Goal: Task Accomplishment & Management: Manage account settings

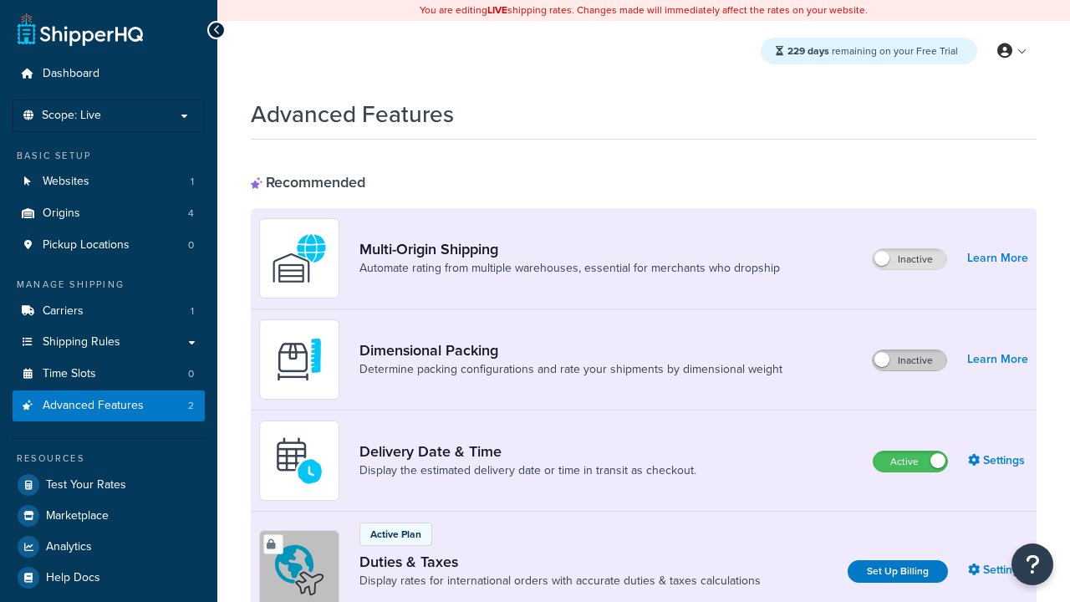
click at [910, 360] on label "Inactive" at bounding box center [910, 360] width 74 height 20
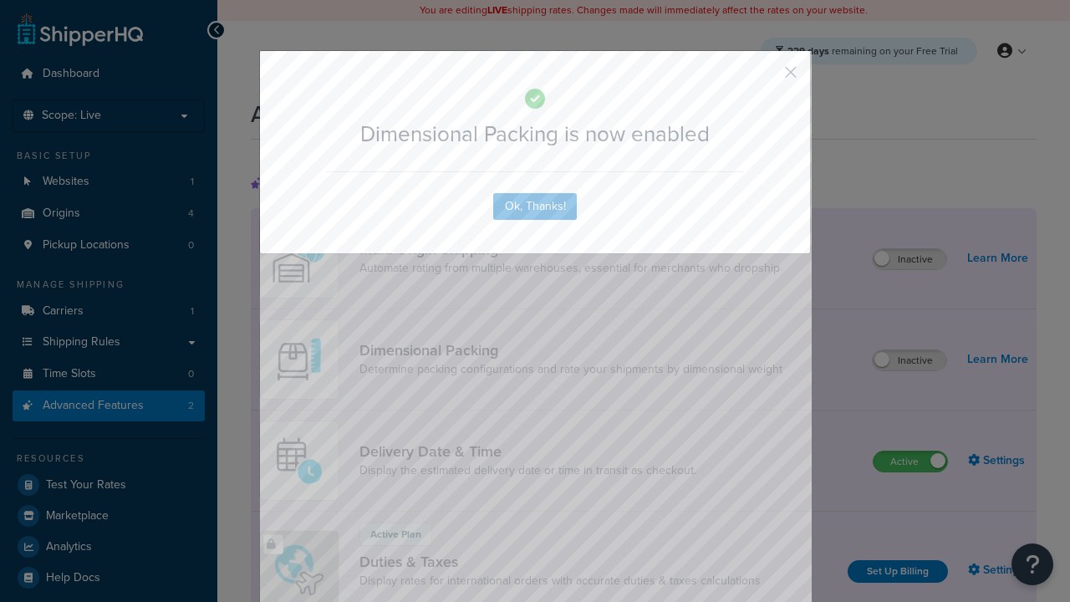
click at [766, 76] on button "button" at bounding box center [766, 78] width 4 height 4
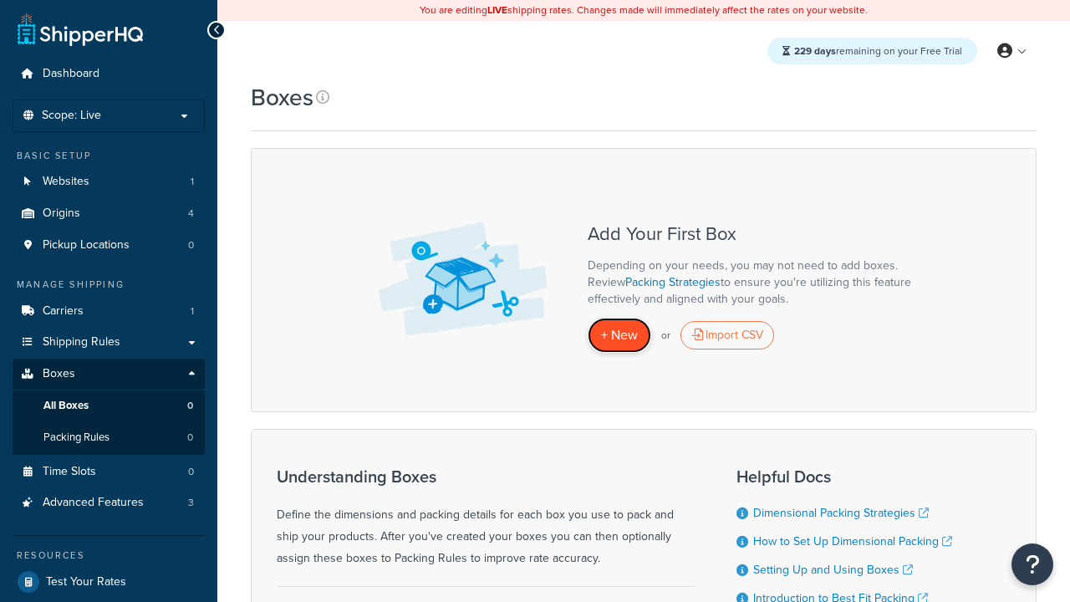
click at [620, 335] on span "+ New" at bounding box center [619, 334] width 37 height 19
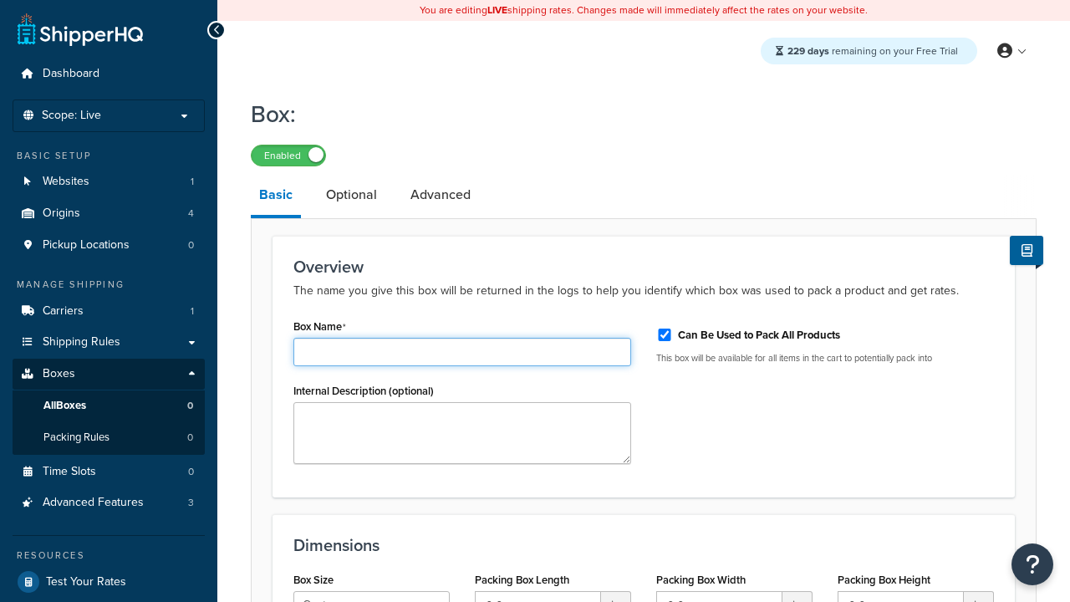
type input "Box1"
select select "usps_small"
type input "8.5"
type input "5"
type input "1.5"
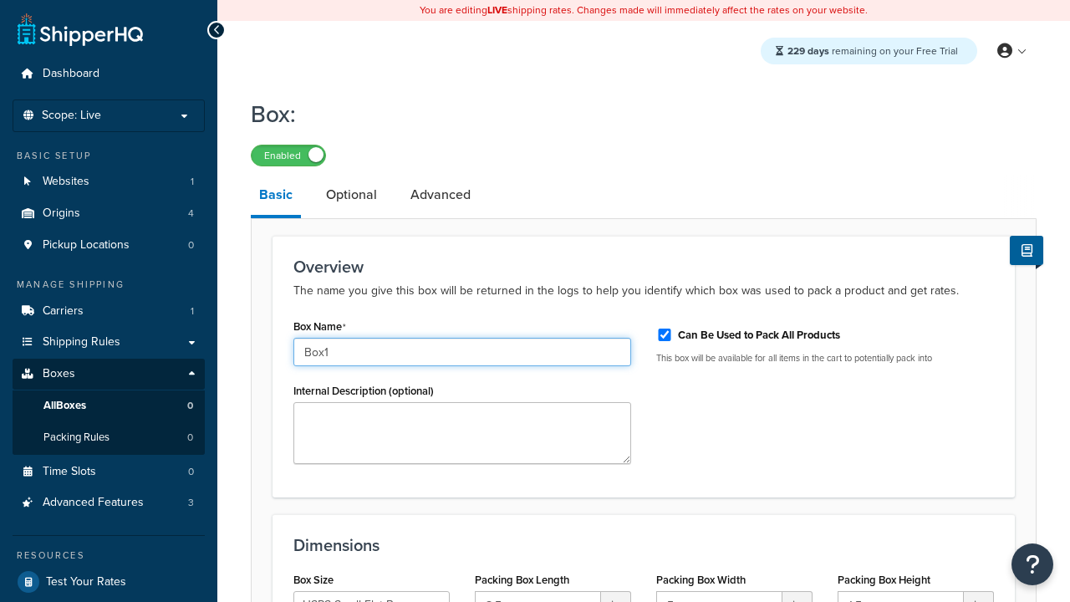
type input "Box1"
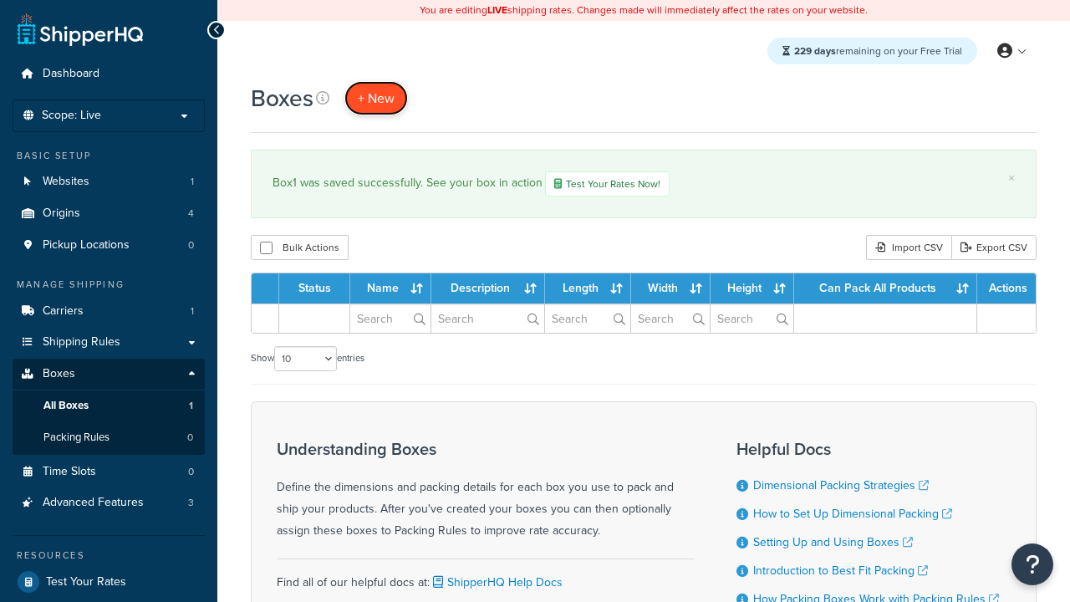
click at [376, 98] on span "+ New" at bounding box center [376, 98] width 37 height 19
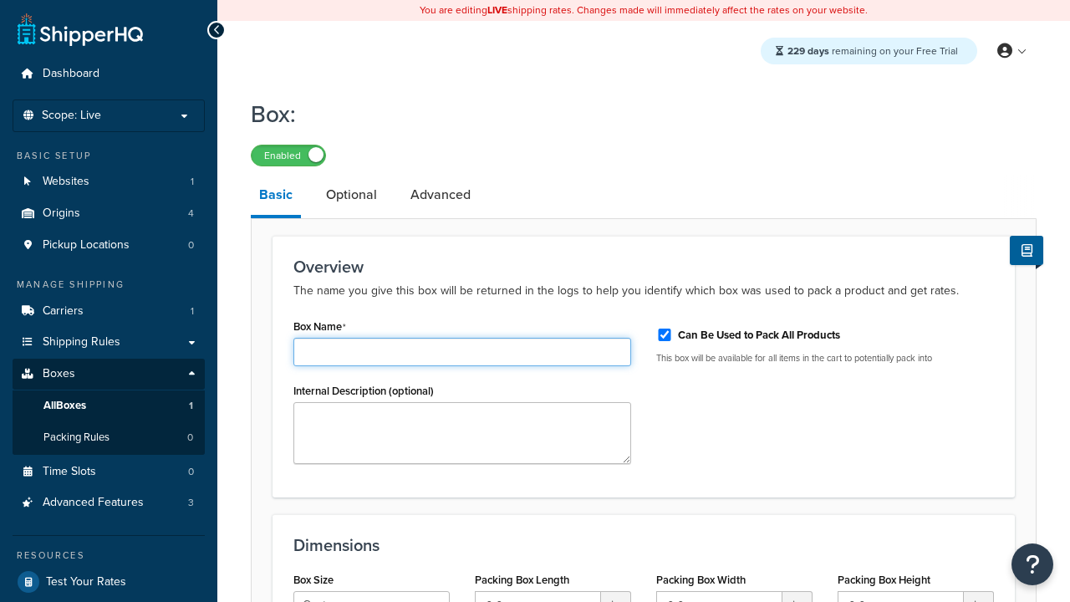
type input "Box2"
select select "usps_small"
type input "8.5"
type input "5"
type input "1.5"
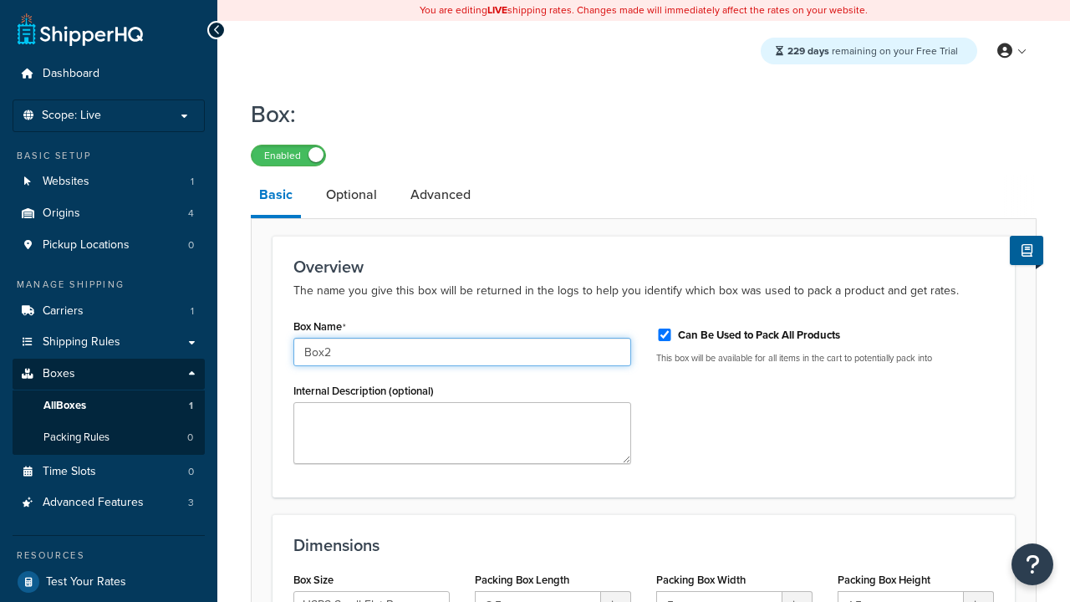
type input "Box2"
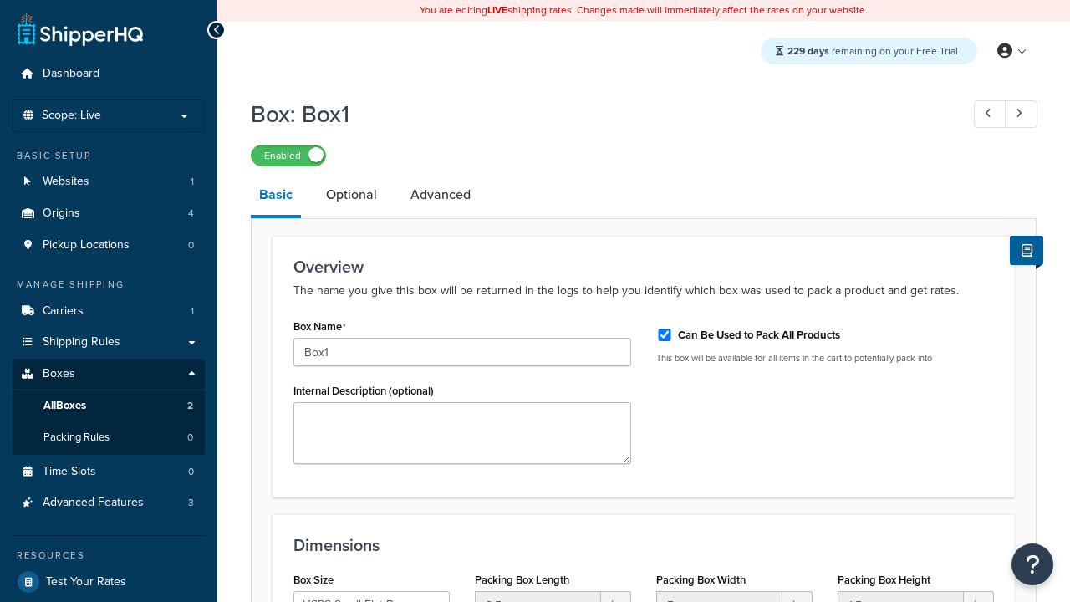
select select "usps_small"
type input "NewBox1"
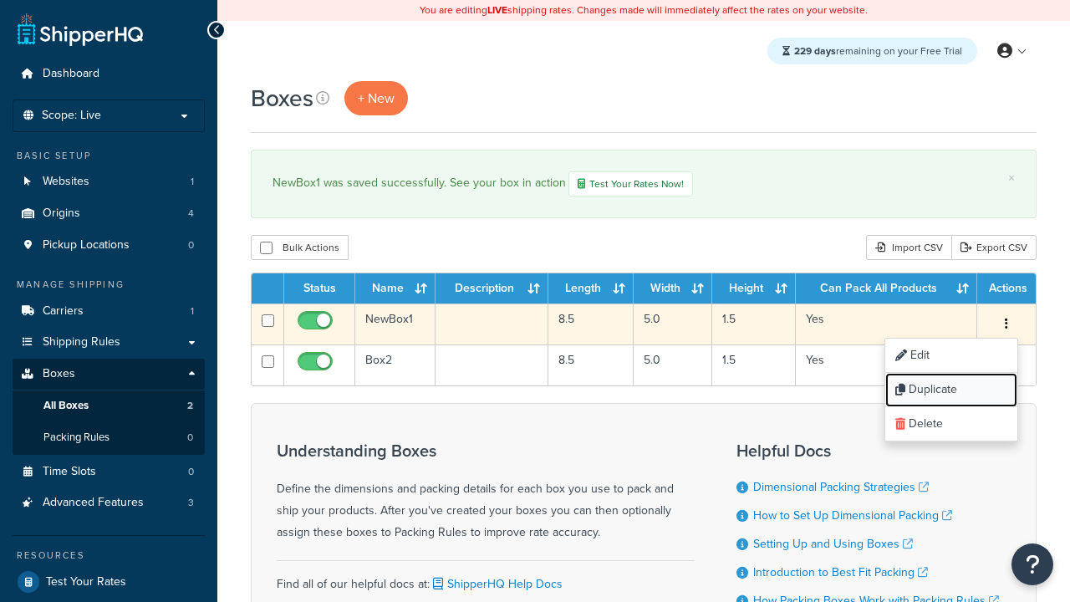
click at [951, 391] on link "Duplicate" at bounding box center [952, 390] width 132 height 34
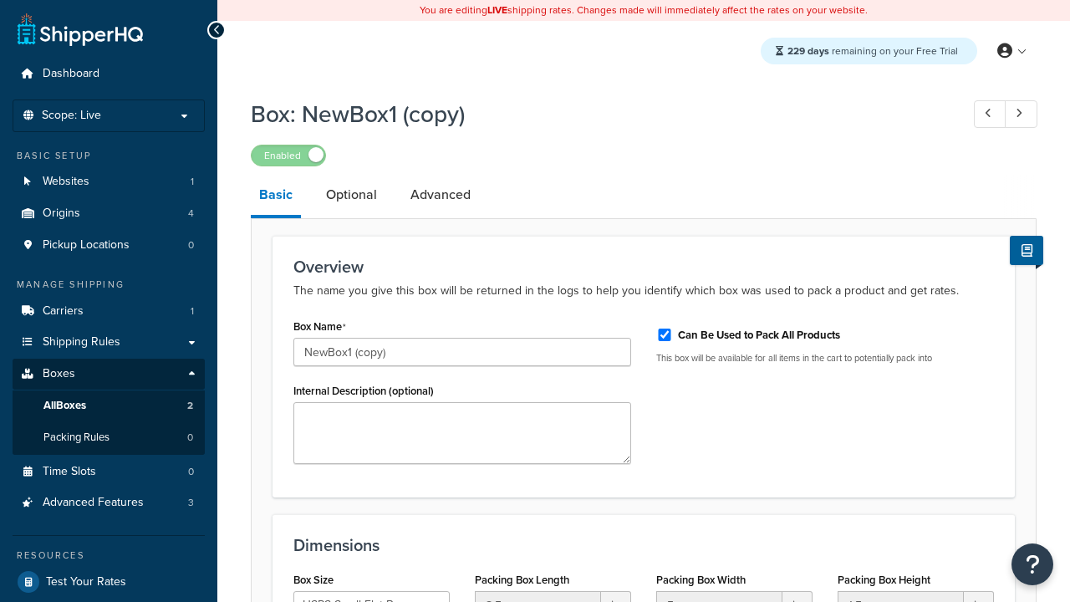
select select "usps_small"
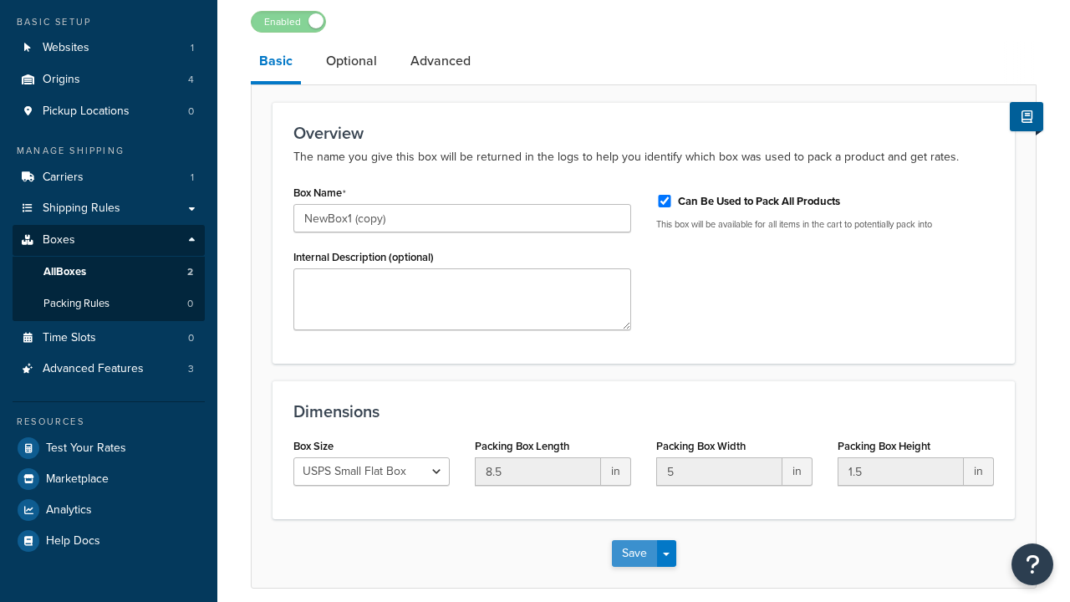
click at [634, 540] on button "Save" at bounding box center [634, 553] width 45 height 27
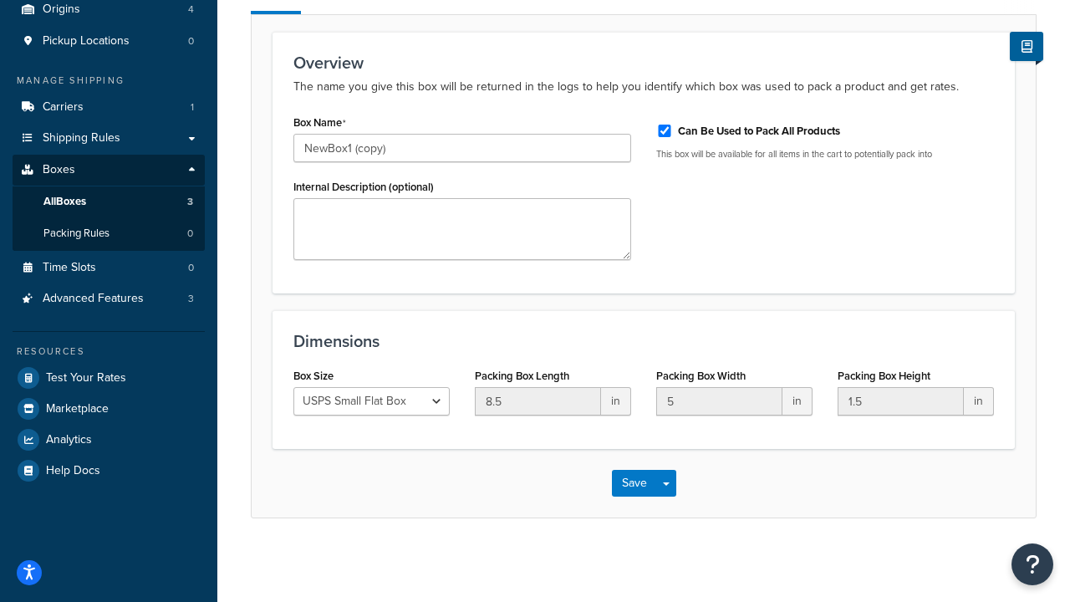
scroll to position [0, 0]
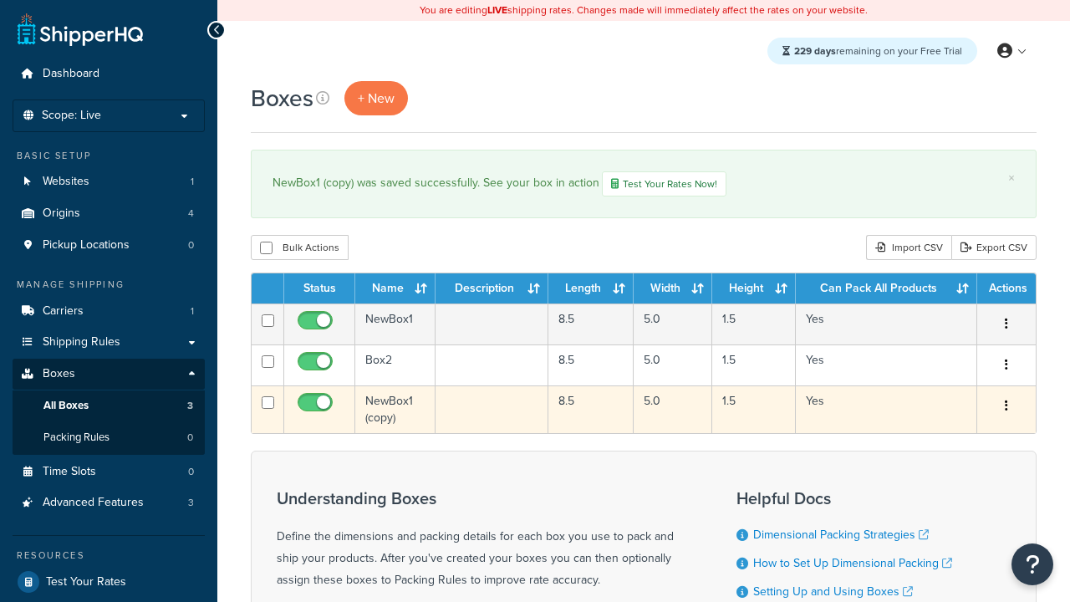
click at [1006, 408] on icon "button" at bounding box center [1006, 406] width 3 height 12
click at [0, 0] on link "Delete" at bounding box center [0, 0] width 0 height 0
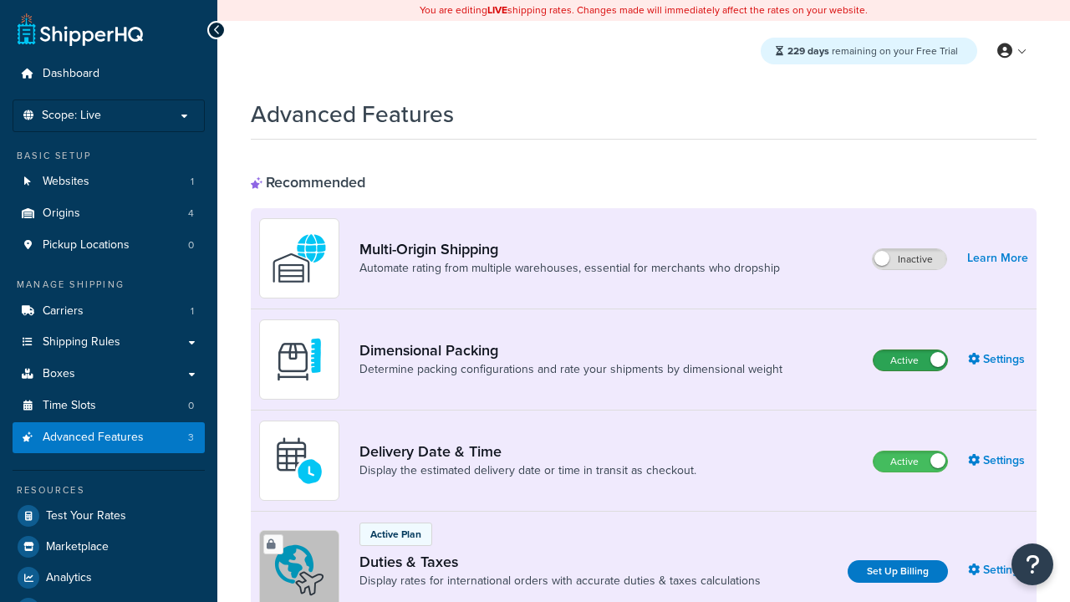
click at [911, 360] on label "Active" at bounding box center [911, 360] width 74 height 20
